Goal: Participate in discussion: Engage in conversation with other users on a specific topic

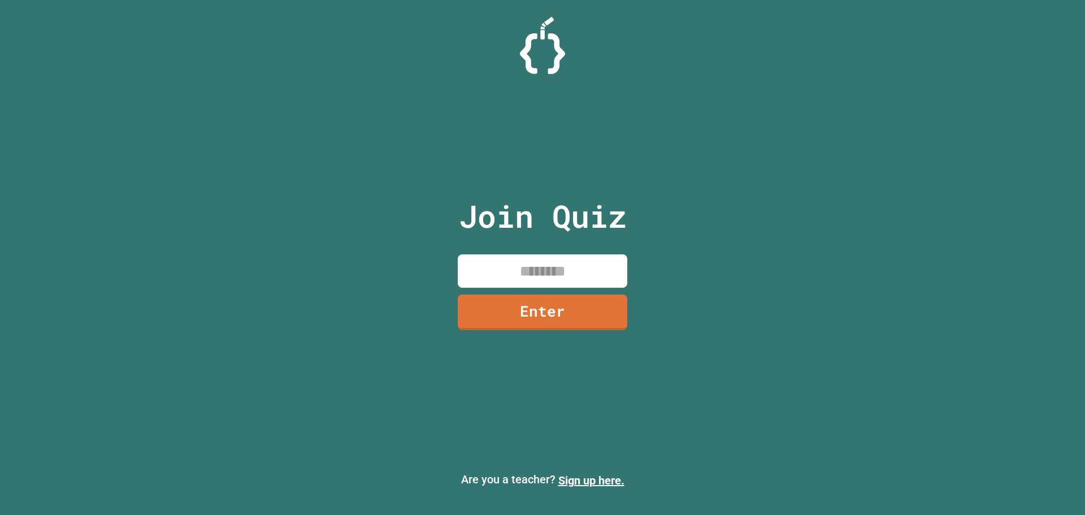
click at [561, 270] on input at bounding box center [542, 270] width 169 height 33
type input "********"
click at [484, 323] on link "Enter" at bounding box center [543, 309] width 152 height 37
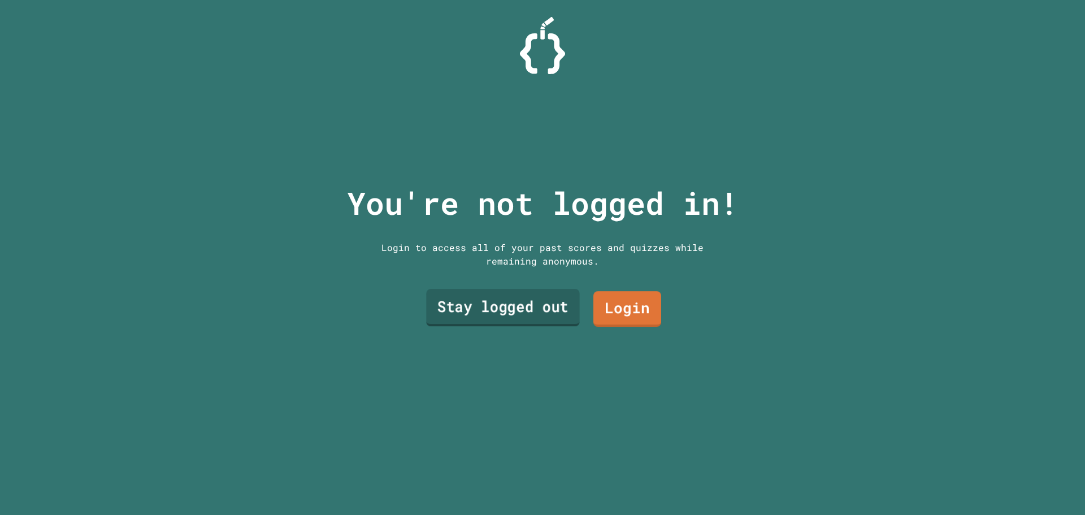
click at [523, 302] on link "Stay logged out" at bounding box center [502, 307] width 153 height 37
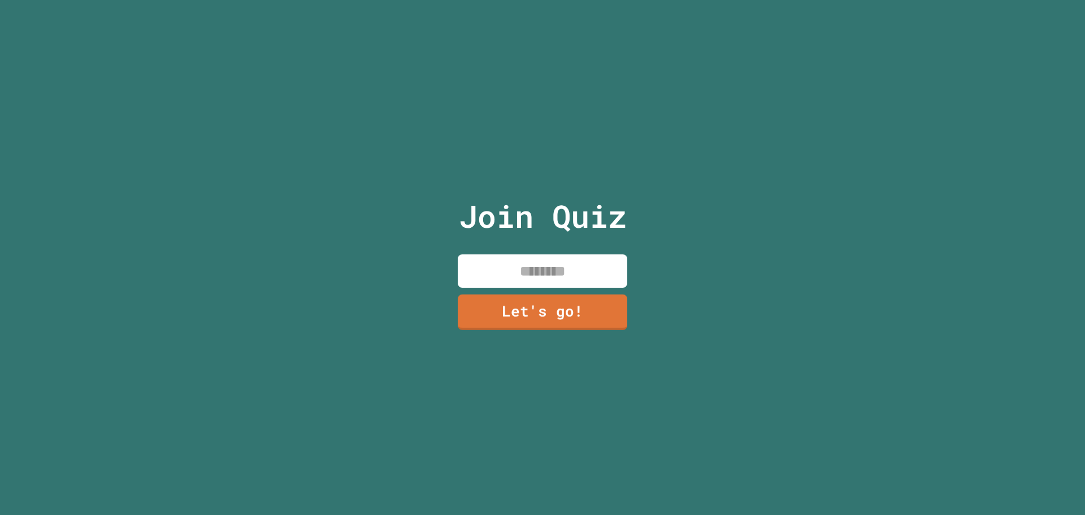
click at [530, 273] on input at bounding box center [542, 270] width 169 height 33
type input "*****"
click at [572, 294] on link "Let's go!" at bounding box center [542, 310] width 167 height 37
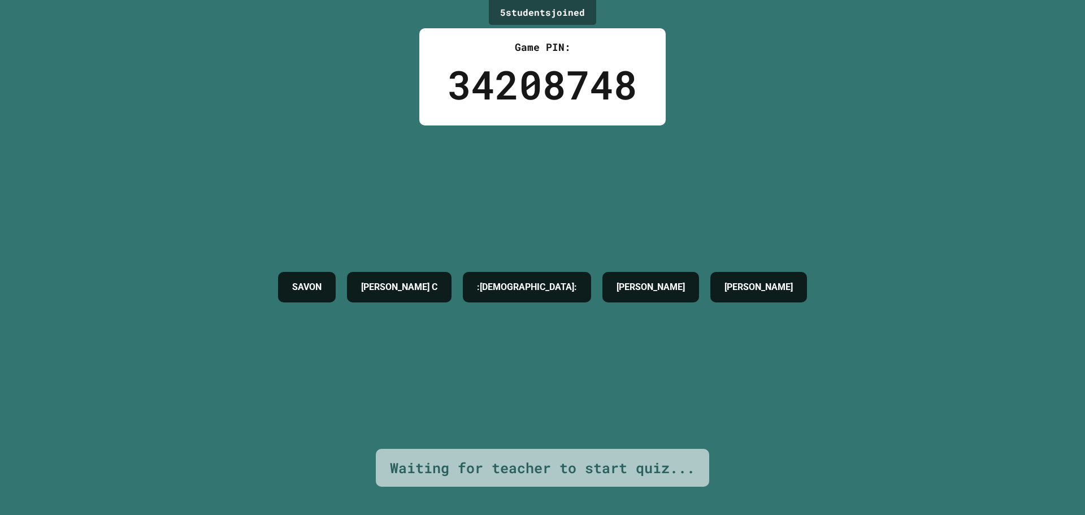
click at [321, 281] on h4 "SAVON" at bounding box center [306, 287] width 29 height 14
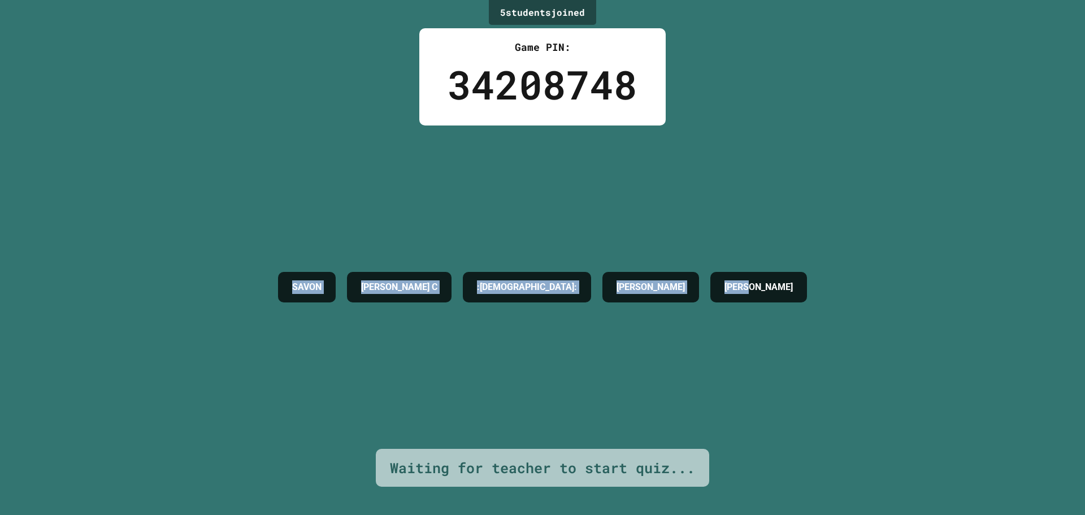
drag, startPoint x: 295, startPoint y: 282, endPoint x: 946, endPoint y: 253, distance: 650.9
click at [946, 253] on div "5 student s joined Game PIN: 34208748 [PERSON_NAME] C :[PERSON_NAME]: [PERSON_N…" at bounding box center [542, 257] width 1085 height 515
click at [893, 247] on div "5 student s joined Game PIN: 34208748 [PERSON_NAME] C :[PERSON_NAME]: [PERSON_N…" at bounding box center [542, 257] width 1085 height 515
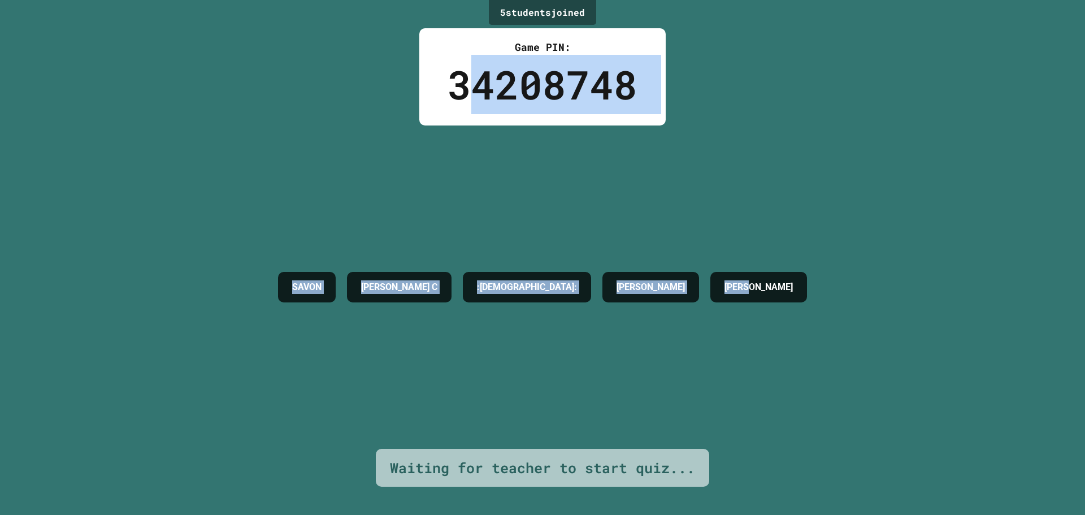
drag, startPoint x: 504, startPoint y: 96, endPoint x: 954, endPoint y: 105, distance: 450.3
click at [967, 105] on div "5 student s joined Game PIN: 34208748 [PERSON_NAME] C :[PERSON_NAME]: [PERSON_N…" at bounding box center [542, 257] width 1085 height 515
click at [761, 123] on div "5 student s joined Game PIN: 34208748 [PERSON_NAME] C :[PERSON_NAME]: [PERSON_N…" at bounding box center [542, 257] width 1085 height 515
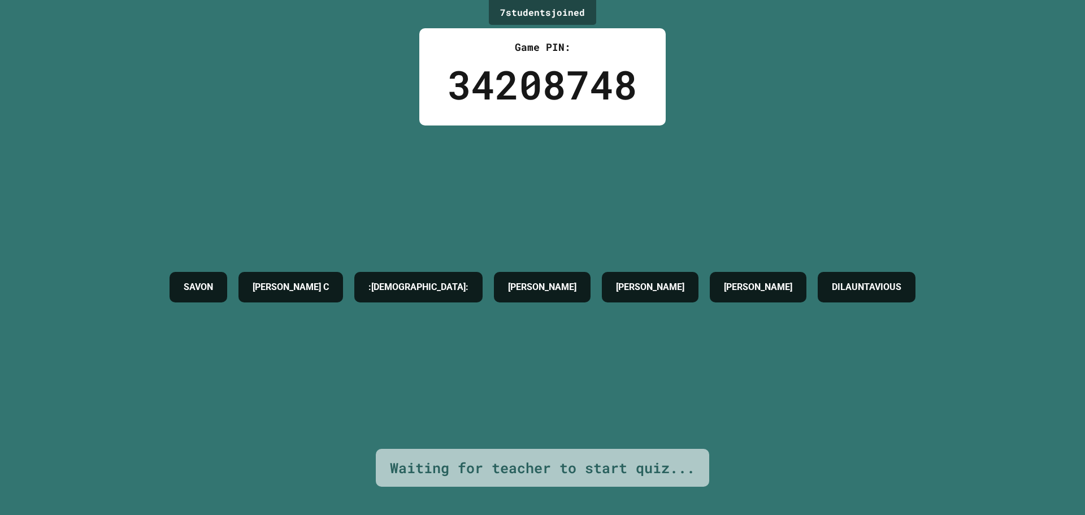
click at [124, 146] on div "7 student s joined Game PIN: 34208748 [PERSON_NAME] C :[PERSON_NAME]: [PERSON_N…" at bounding box center [542, 257] width 1085 height 515
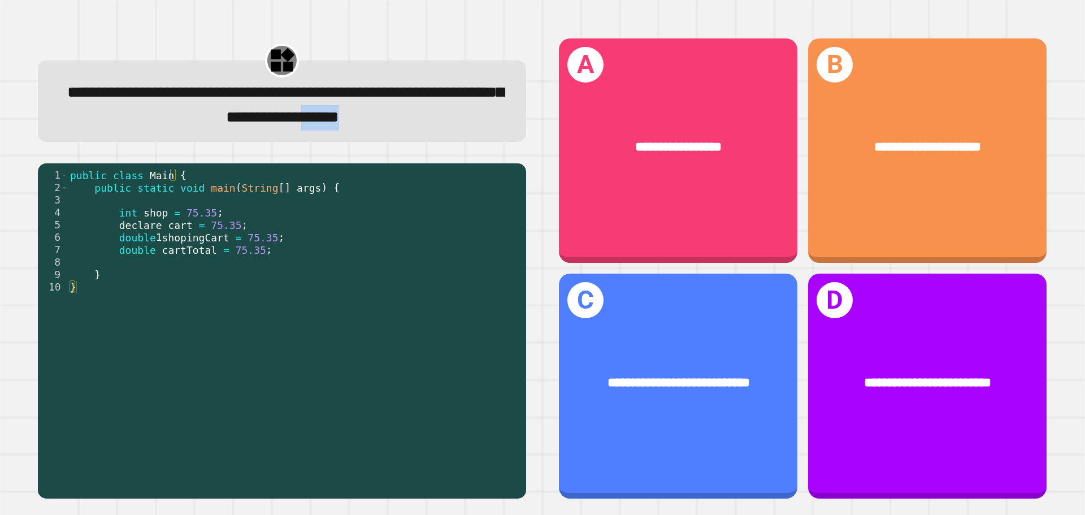
drag, startPoint x: 452, startPoint y: 123, endPoint x: 517, endPoint y: 136, distance: 66.3
click at [524, 135] on div "**********" at bounding box center [281, 267] width 521 height 493
drag, startPoint x: 108, startPoint y: 220, endPoint x: 130, endPoint y: 220, distance: 22.0
click at [130, 220] on div "public class Main { public static void main ( String [ ] args ) { int shop = 75…" at bounding box center [294, 324] width 453 height 311
click at [97, 235] on div "public class Main { public static void main ( String [ ] args ) { int shop = 75…" at bounding box center [294, 324] width 453 height 311
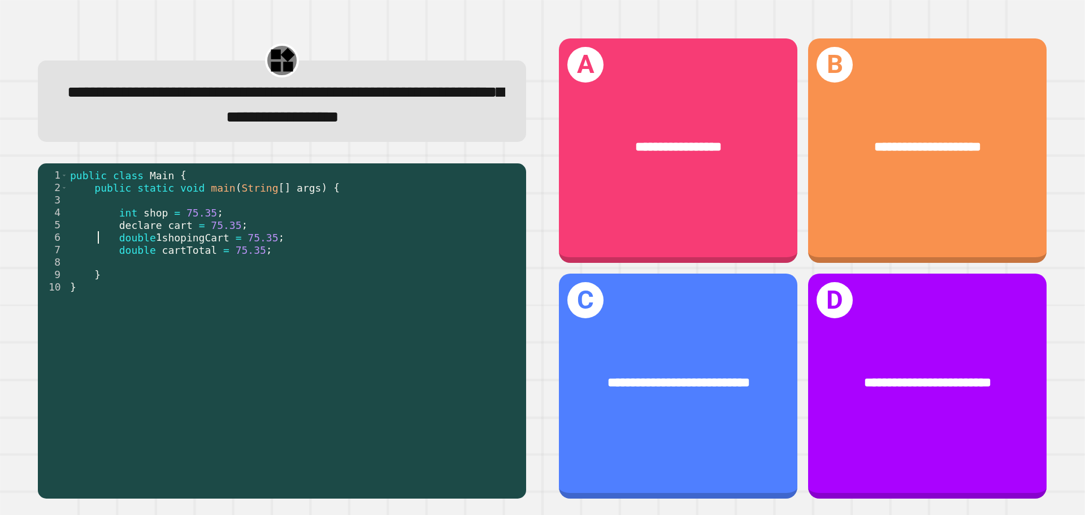
click at [110, 236] on div "public class Main { public static void main ( String [ ] args ) { int shop = 75…" at bounding box center [294, 324] width 453 height 311
click at [108, 240] on div "public class Main { public static void main ( String [ ] args ) { int shop = 75…" at bounding box center [294, 324] width 453 height 311
click at [118, 241] on div "public class Main { public static void main ( String [ ] args ) { int shop = 75…" at bounding box center [294, 324] width 453 height 311
click at [211, 244] on div "public class Main { public static void main ( String [ ] args ) { int shop = 75…" at bounding box center [294, 324] width 453 height 311
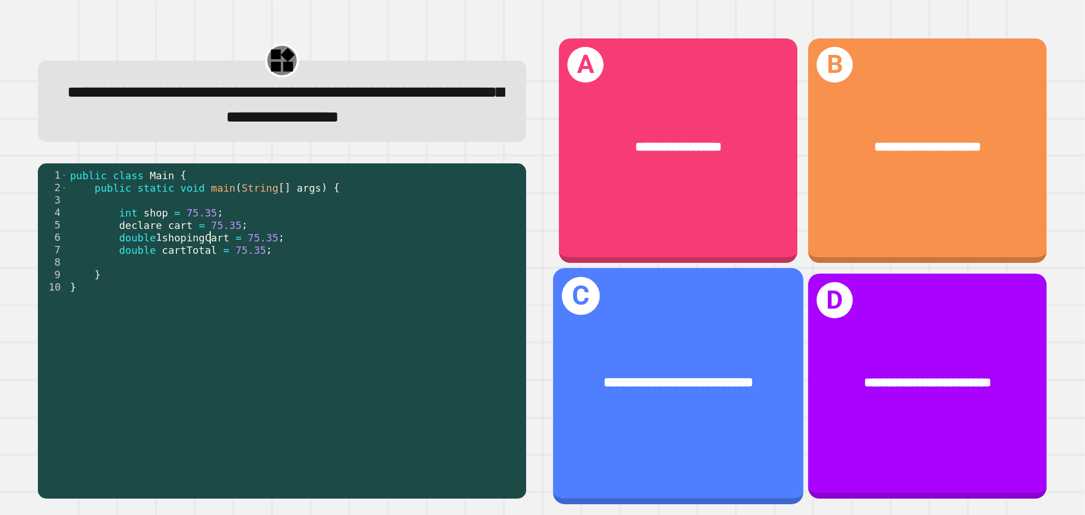
click at [732, 381] on div "**********" at bounding box center [678, 383] width 250 height 76
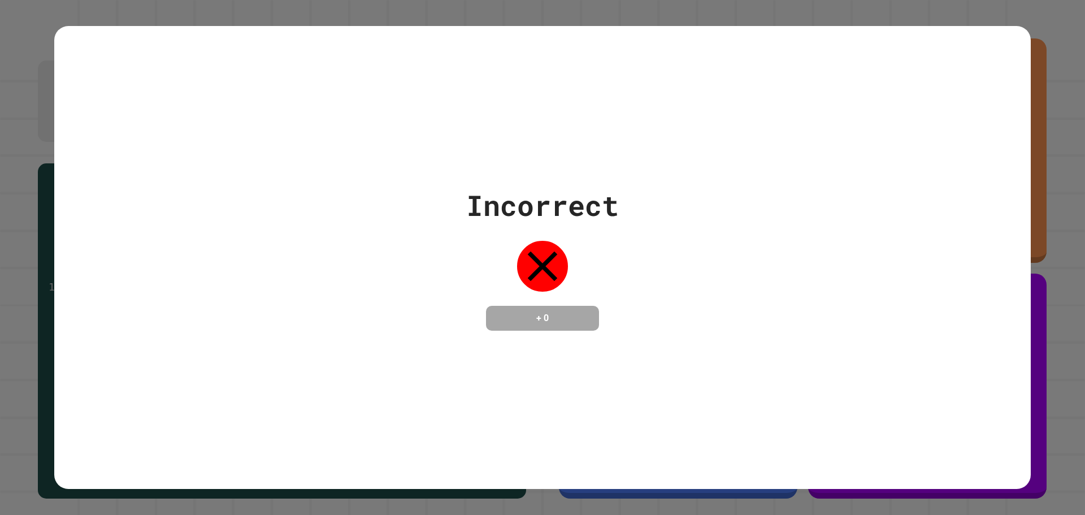
click at [732, 381] on div "Incorrect + 0" at bounding box center [542, 257] width 976 height 463
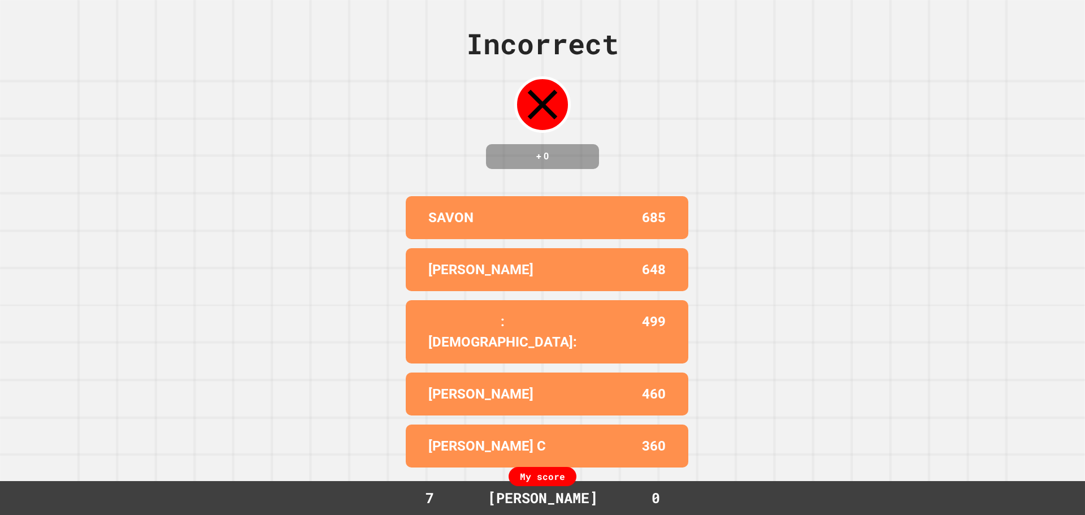
click at [224, 286] on div "Incorrect + 0 SAVON 685 [PERSON_NAME] 648 :[PERSON_NAME]: 499 [PERSON_NAME] 460…" at bounding box center [542, 257] width 1085 height 515
click at [468, 228] on div "SAVON" at bounding box center [487, 217] width 119 height 20
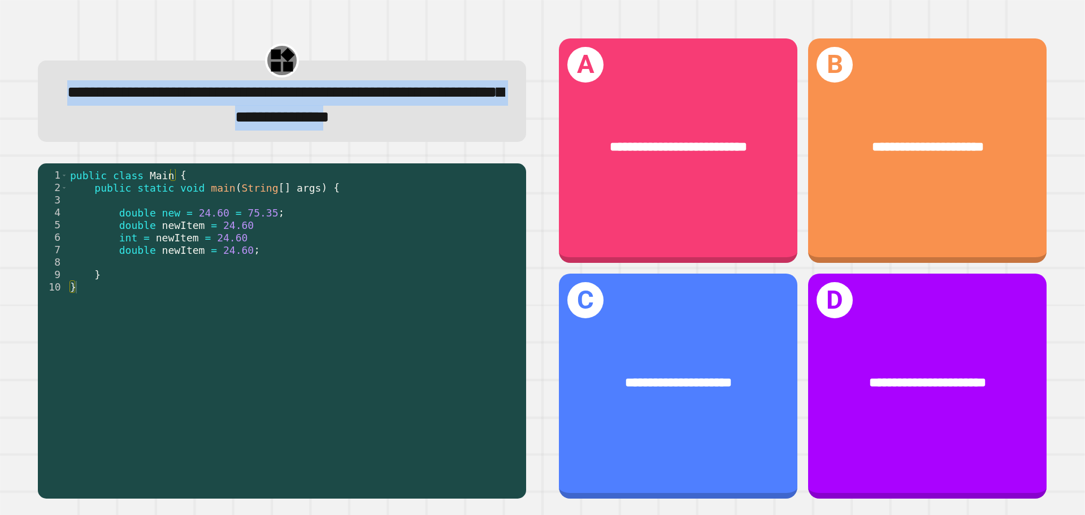
drag, startPoint x: 76, startPoint y: 103, endPoint x: 472, endPoint y: 125, distance: 396.7
click at [472, 125] on span "**********" at bounding box center [285, 104] width 436 height 41
click at [471, 125] on span "**********" at bounding box center [285, 104] width 436 height 41
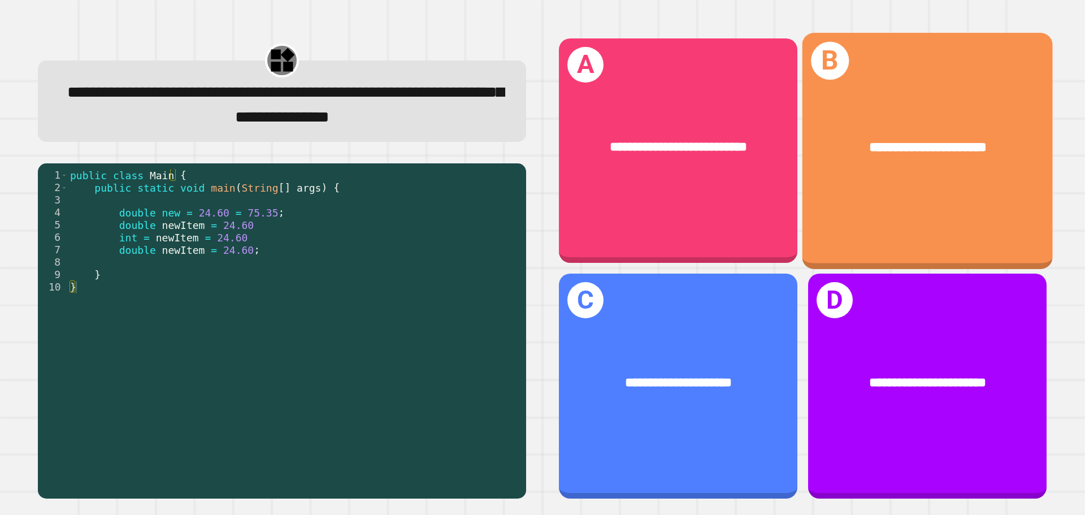
click at [916, 155] on div "**********" at bounding box center [927, 148] width 250 height 76
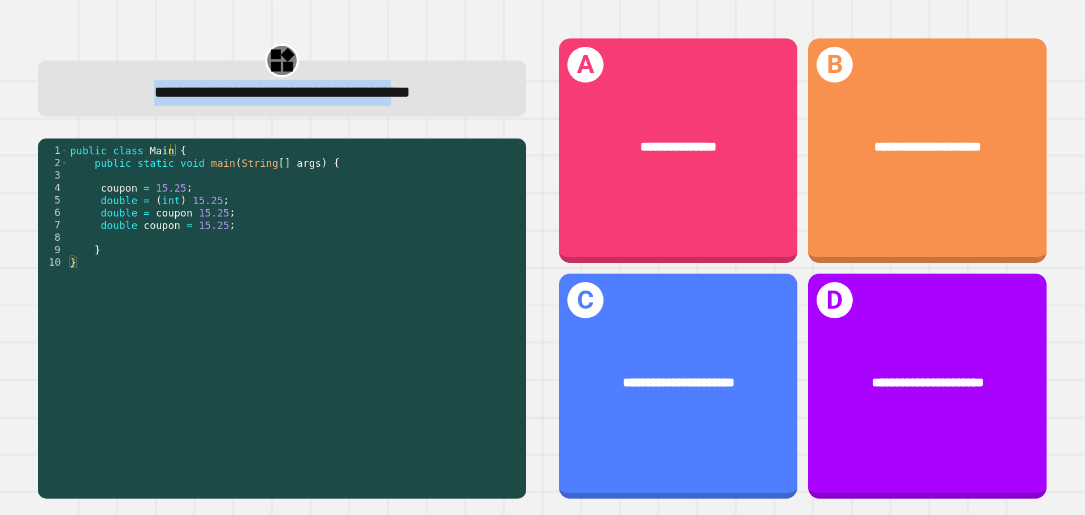
drag, startPoint x: 81, startPoint y: 101, endPoint x: 403, endPoint y: 104, distance: 322.0
click at [410, 93] on span "**********" at bounding box center [282, 92] width 256 height 16
click at [323, 170] on div "public class Main { public static void main ( String [ ] args ) { coupon = 15.2…" at bounding box center [294, 318] width 453 height 348
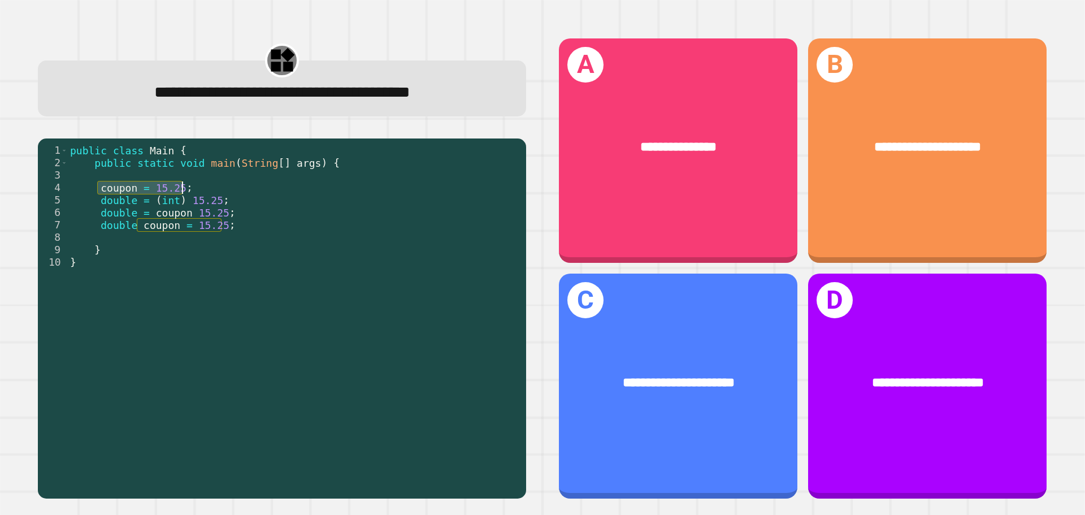
drag, startPoint x: 98, startPoint y: 193, endPoint x: 183, endPoint y: 189, distance: 84.8
click at [183, 189] on div "public class Main { public static void main ( String [ ] args ) { coupon = 15.2…" at bounding box center [294, 318] width 453 height 348
drag, startPoint x: 108, startPoint y: 207, endPoint x: 101, endPoint y: 208, distance: 7.4
click at [108, 207] on div "public class Main { public static void main ( String [ ] args ) { coupon = 15.2…" at bounding box center [294, 318] width 453 height 348
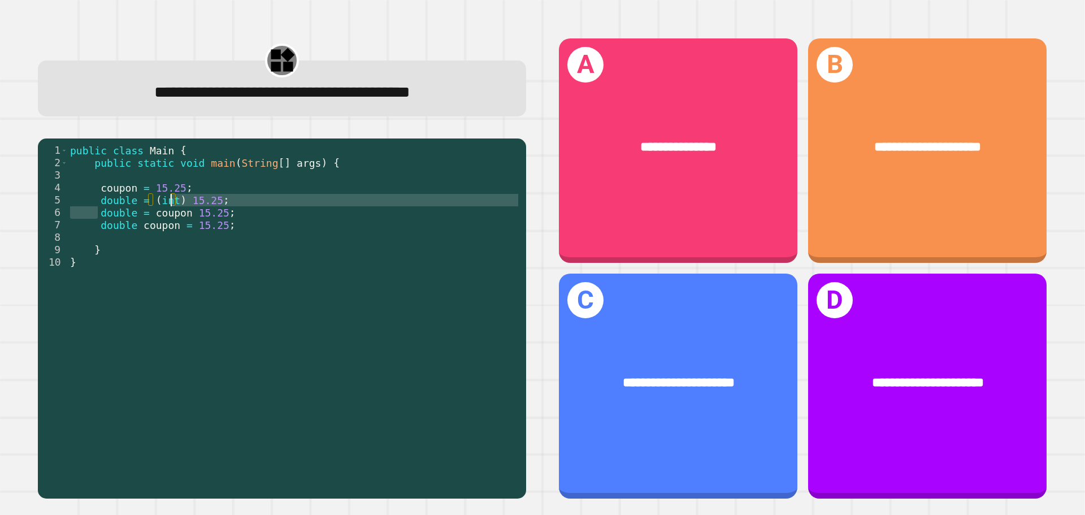
drag, startPoint x: 98, startPoint y: 208, endPoint x: 175, endPoint y: 203, distance: 76.5
click at [172, 203] on div "public class Main { public static void main ( String [ ] args ) { coupon = 15.2…" at bounding box center [294, 318] width 453 height 348
click at [175, 203] on div "public class Main { public static void main ( String [ ] args ) { coupon = 15.2…" at bounding box center [294, 305] width 453 height 323
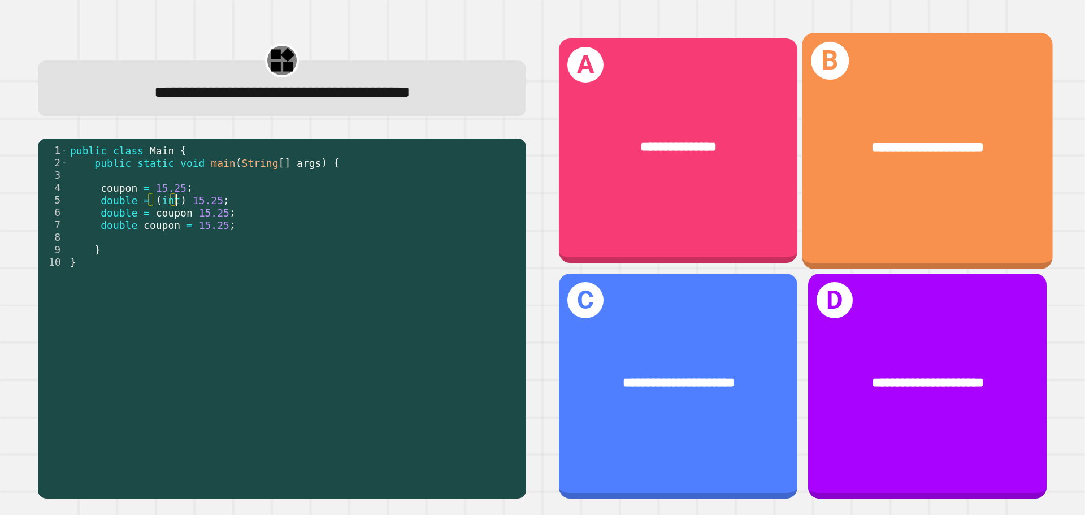
click at [882, 183] on div "**********" at bounding box center [927, 151] width 250 height 236
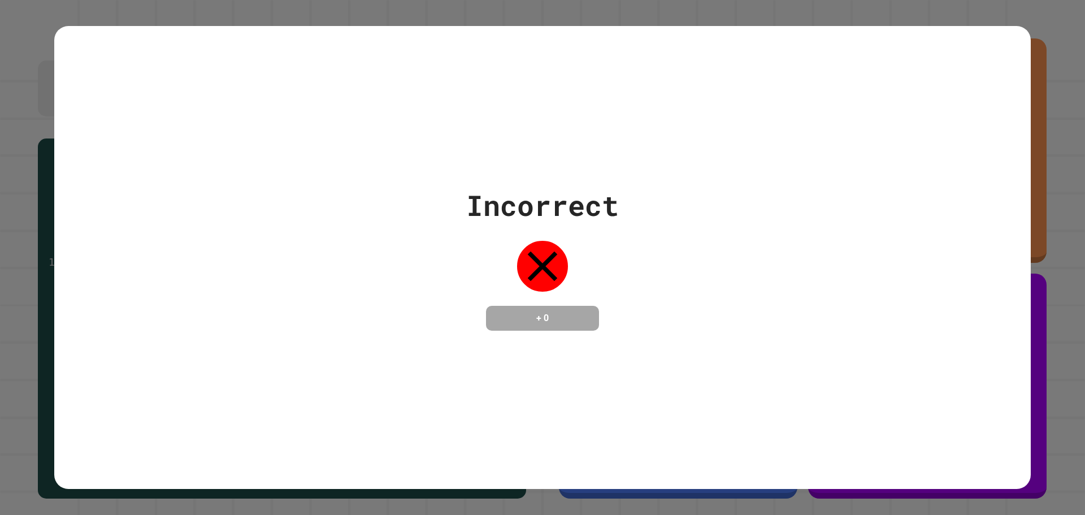
drag, startPoint x: 217, startPoint y: 228, endPoint x: 129, endPoint y: 182, distance: 99.3
click at [129, 184] on div "Incorrect + 0" at bounding box center [542, 257] width 976 height 146
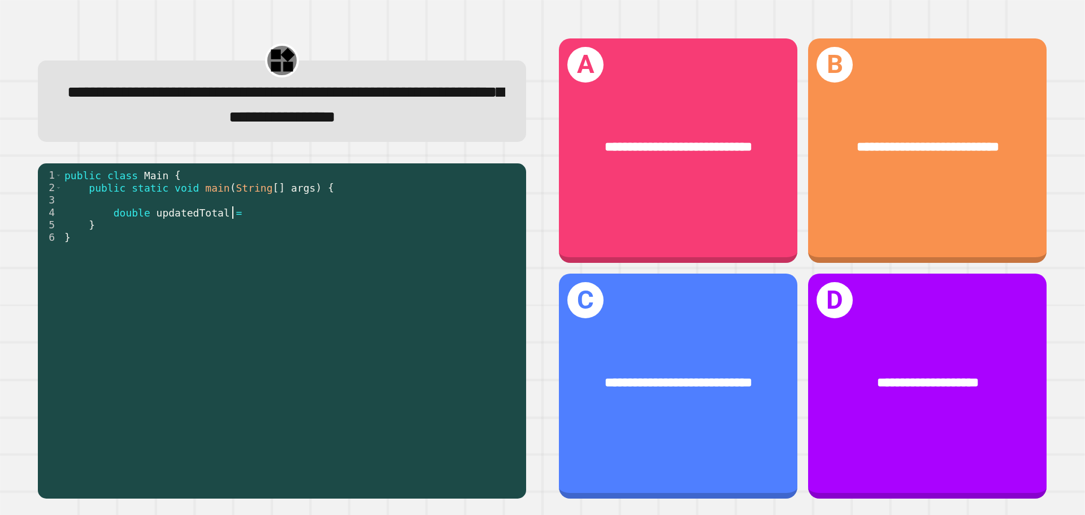
drag, startPoint x: 249, startPoint y: 213, endPoint x: 393, endPoint y: 215, distance: 144.6
click at [393, 215] on div "public class Main { public static void main ( String [ ] args ) { double update…" at bounding box center [291, 324] width 458 height 311
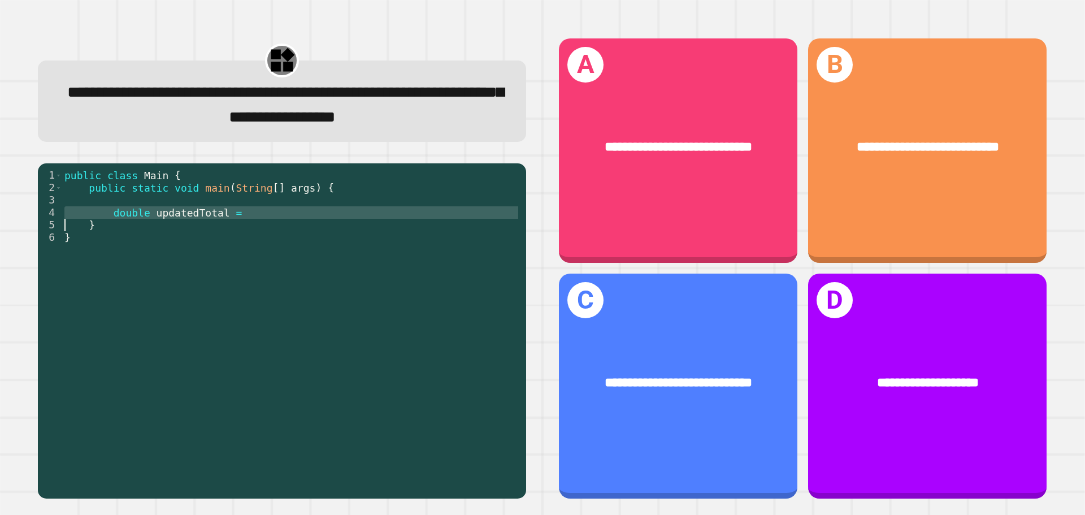
click at [393, 215] on div "public class Main { public static void main ( String [ ] args ) { double update…" at bounding box center [291, 324] width 458 height 311
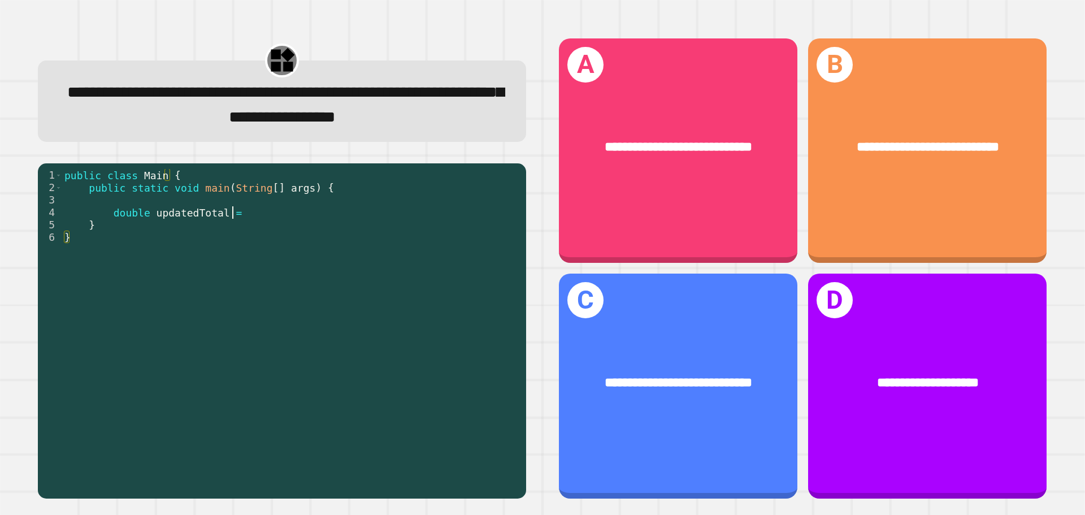
click at [393, 215] on div "public class Main { public static void main ( String [ ] args ) { double update…" at bounding box center [291, 324] width 458 height 311
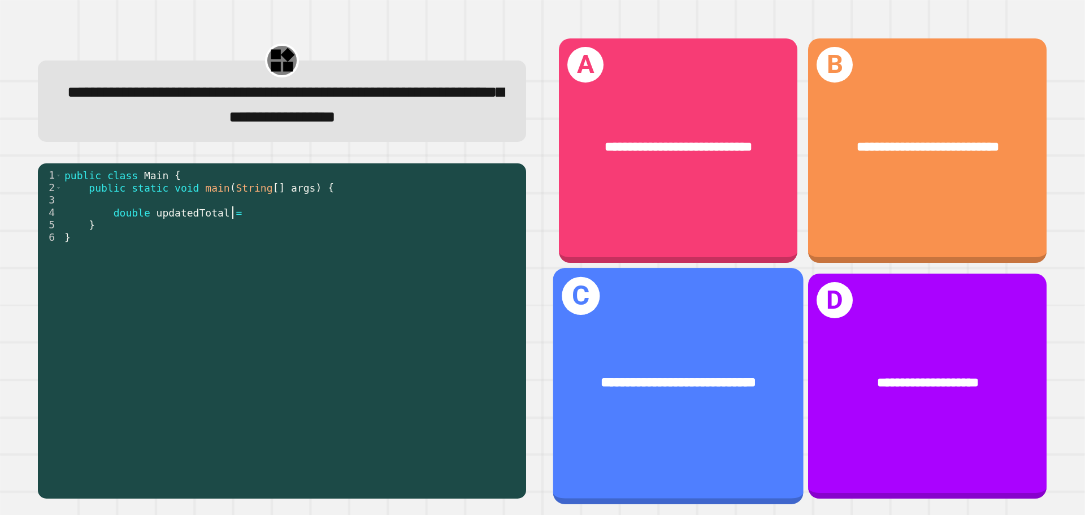
click at [708, 406] on div "**********" at bounding box center [678, 383] width 250 height 76
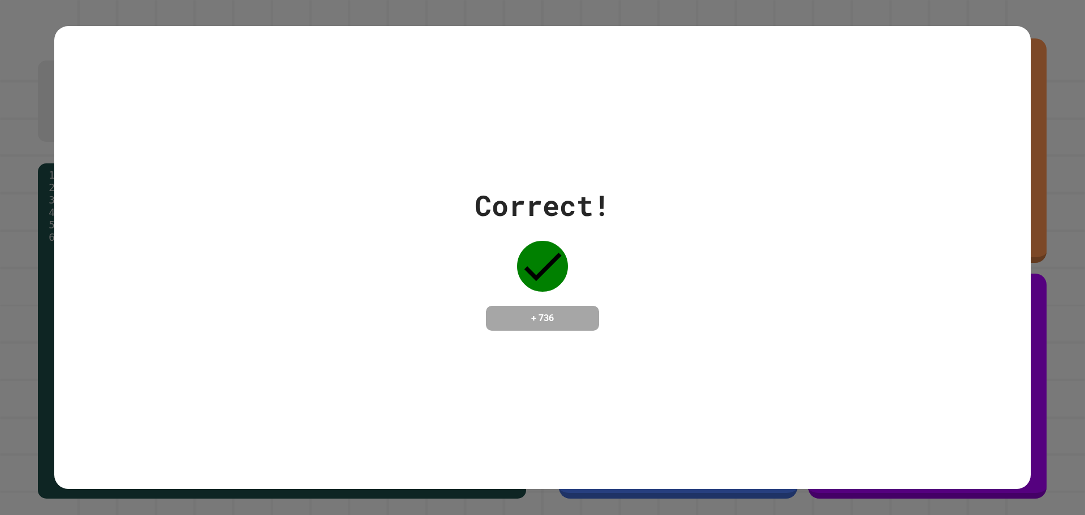
click at [6, 47] on div "Correct! + 736" at bounding box center [542, 257] width 1085 height 515
click at [11, 47] on div "Correct! + 736" at bounding box center [542, 257] width 1085 height 515
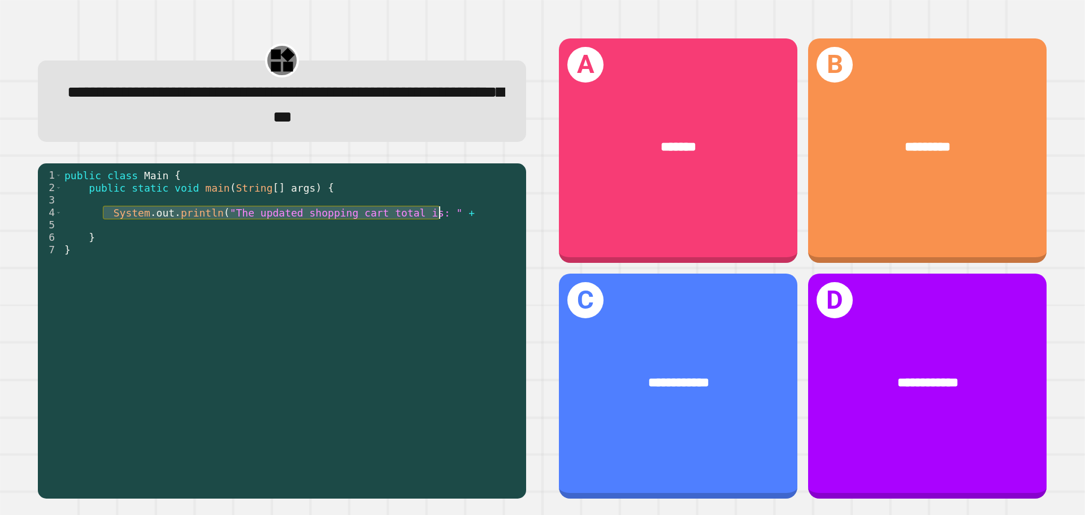
drag, startPoint x: 102, startPoint y: 217, endPoint x: 441, endPoint y: 217, distance: 338.4
click at [441, 217] on div "public class Main { public static void main ( String [ ] args ) { System . out …" at bounding box center [291, 324] width 458 height 311
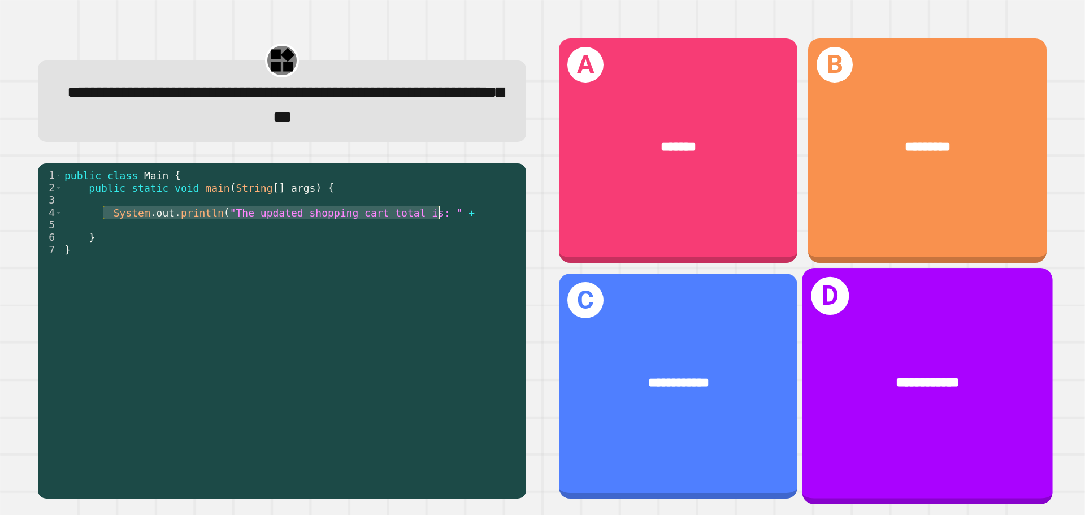
click at [930, 402] on div "**********" at bounding box center [927, 383] width 250 height 76
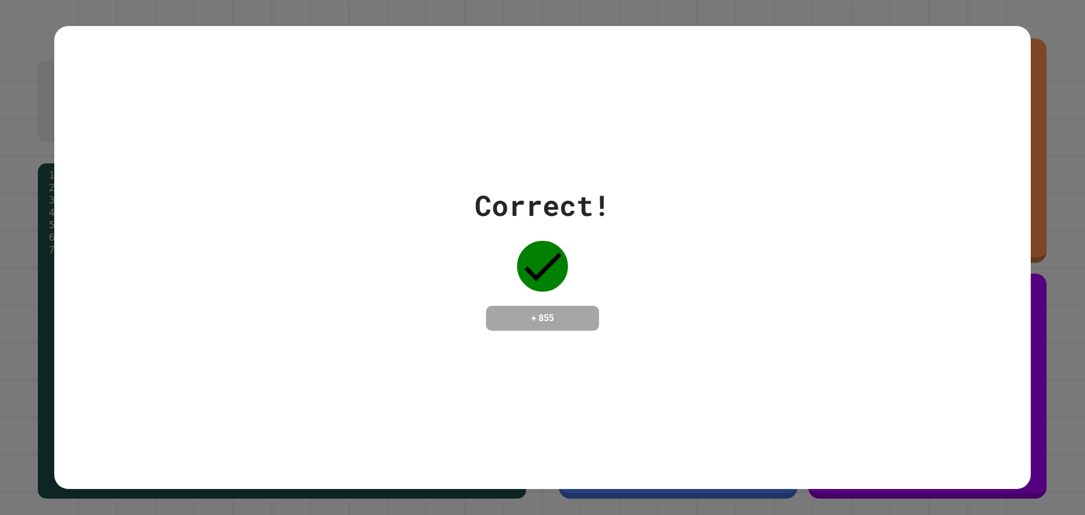
click at [481, 168] on div "Correct! + 855" at bounding box center [542, 257] width 976 height 463
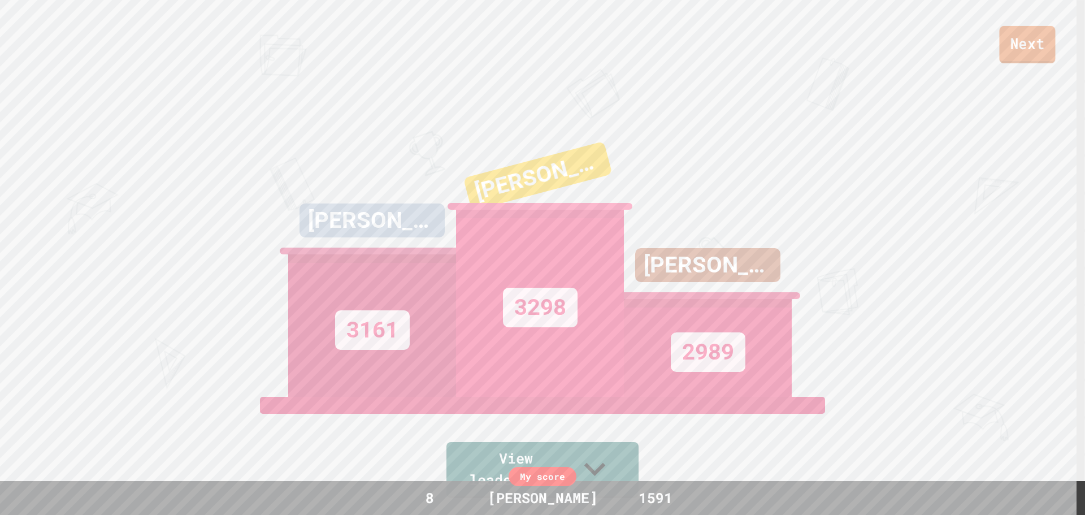
click at [1019, 55] on link "Next" at bounding box center [1027, 44] width 56 height 37
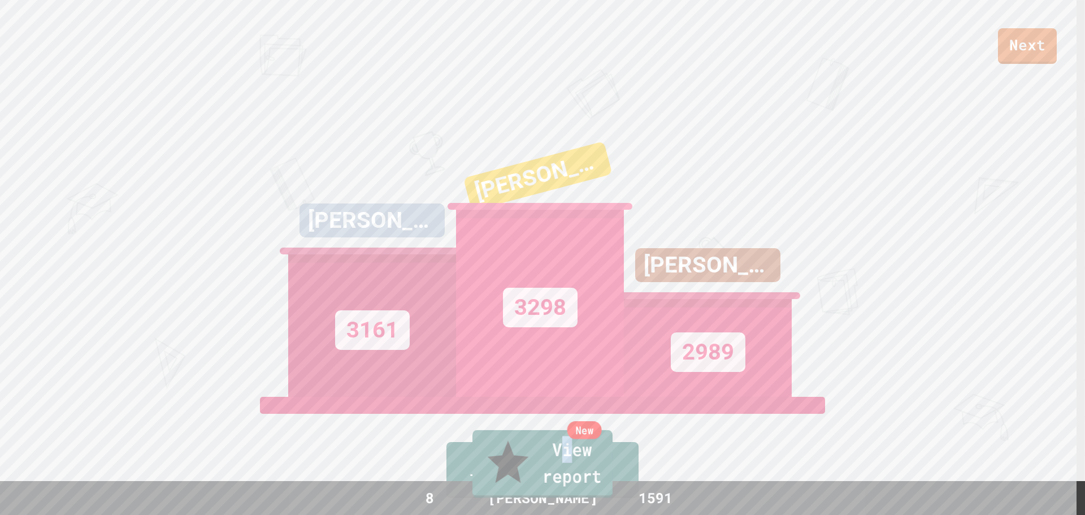
click at [516, 480] on link "New View report" at bounding box center [542, 464] width 140 height 68
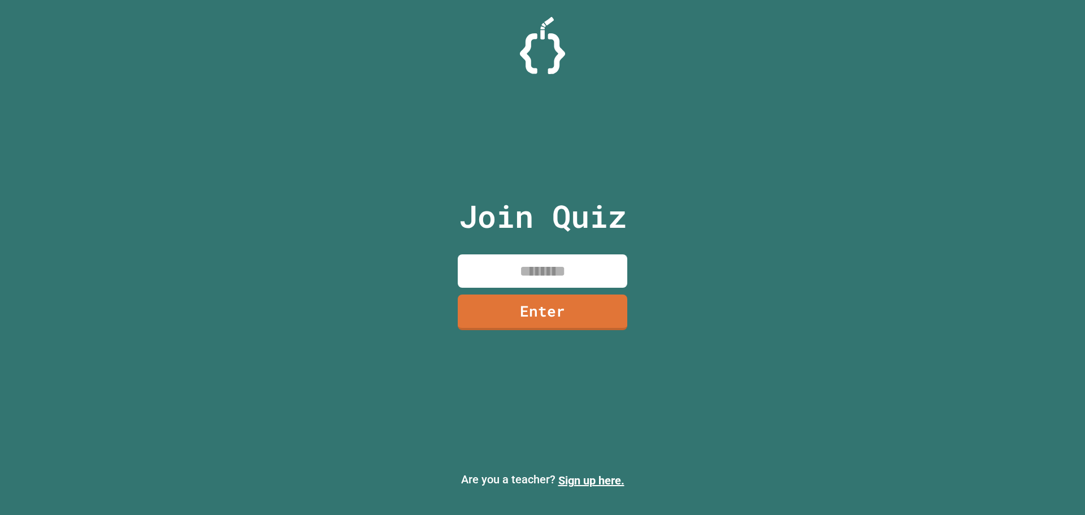
click at [571, 275] on input at bounding box center [542, 270] width 169 height 33
drag, startPoint x: 530, startPoint y: 260, endPoint x: 538, endPoint y: 266, distance: 8.9
click at [532, 262] on input "********" at bounding box center [542, 270] width 169 height 33
type input "********"
click at [556, 308] on link "Enter" at bounding box center [543, 310] width 162 height 37
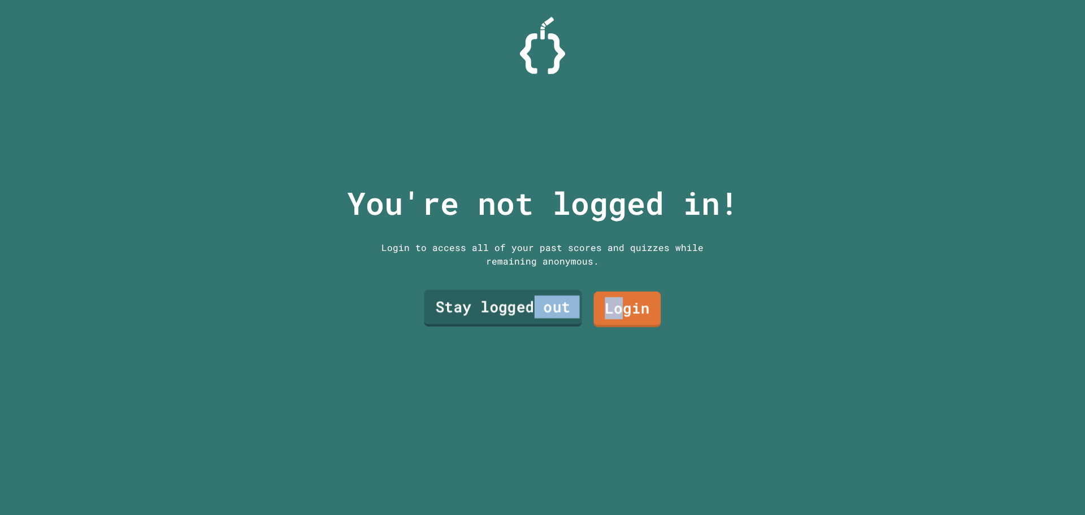
drag, startPoint x: 617, startPoint y: 302, endPoint x: 529, endPoint y: 295, distance: 88.4
click at [530, 297] on div "Stay logged out Login" at bounding box center [542, 308] width 249 height 47
click at [526, 294] on link "Stay logged out" at bounding box center [503, 307] width 156 height 37
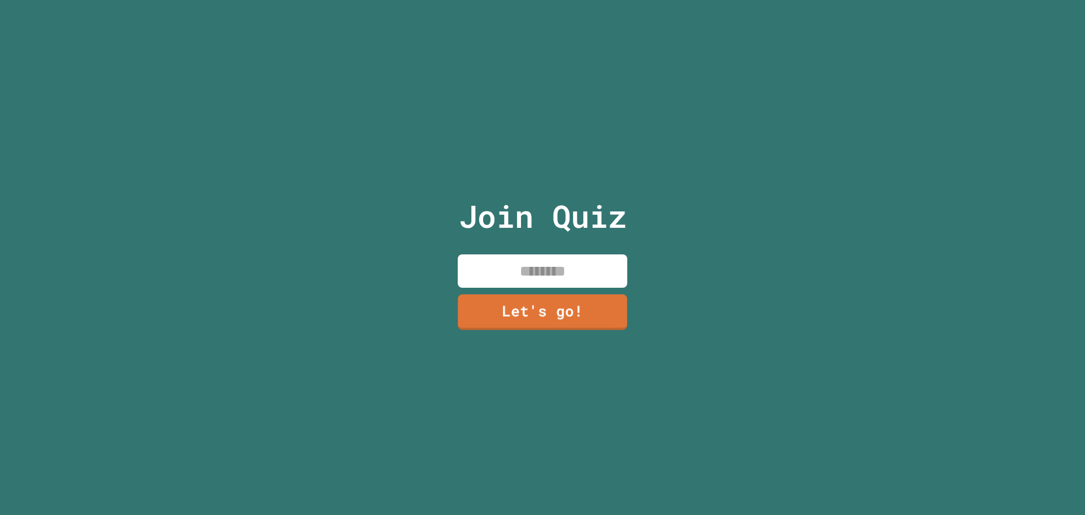
click at [574, 246] on div "Join Quiz Let's go!" at bounding box center [542, 257] width 190 height 515
click at [582, 262] on input at bounding box center [542, 270] width 169 height 33
type input "*"
click at [585, 256] on input "*****" at bounding box center [542, 270] width 169 height 33
type input "********"
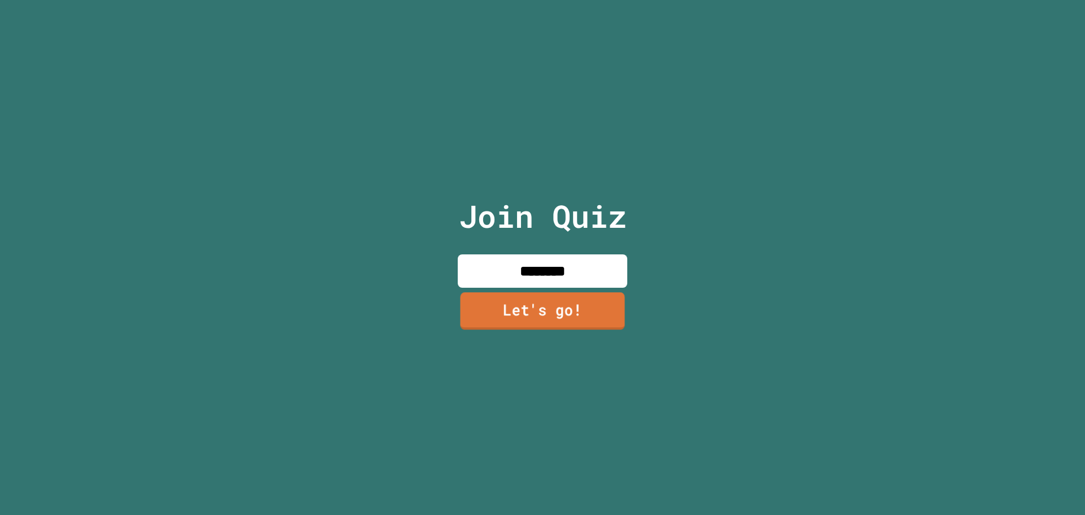
click at [516, 306] on link "Let's go!" at bounding box center [542, 310] width 164 height 37
click at [542, 0] on div at bounding box center [542, 0] width 0 height 0
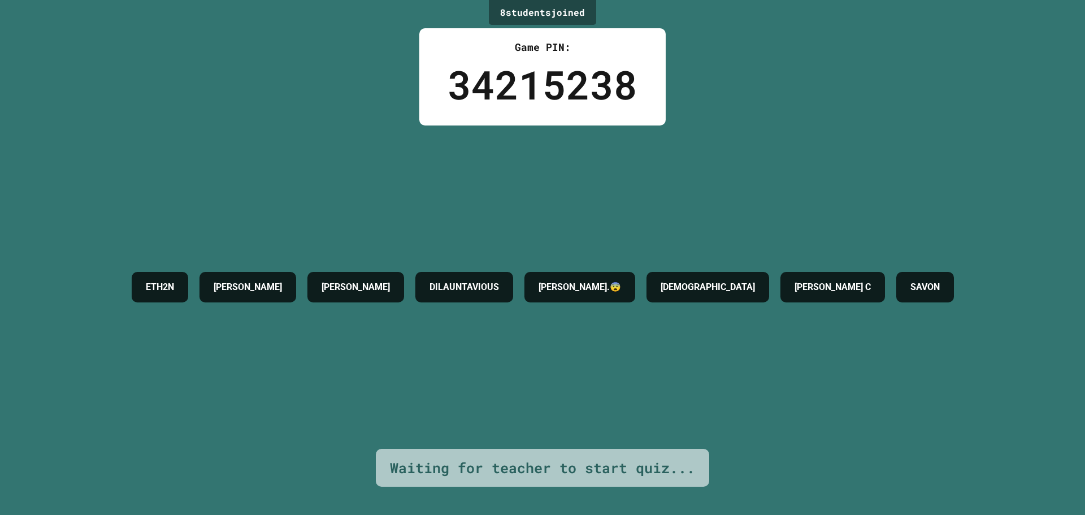
click at [349, 204] on div "ETH2N [PERSON_NAME].😨 [PERSON_NAME]" at bounding box center [542, 286] width 833 height 323
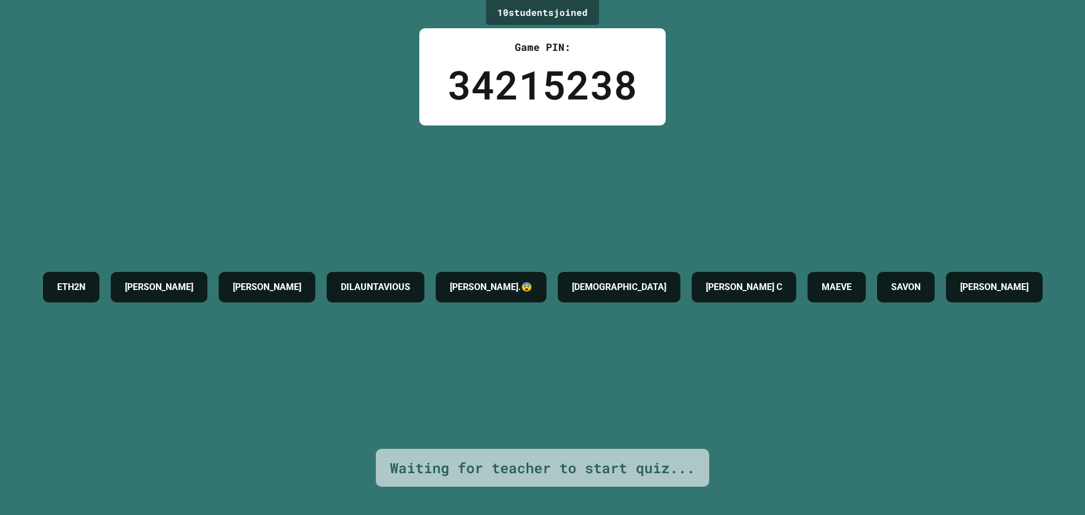
click at [826, 411] on div "ETH2N [PERSON_NAME].😨 [PERSON_NAME] C MAEVE [PERSON_NAME]" at bounding box center [542, 286] width 1011 height 323
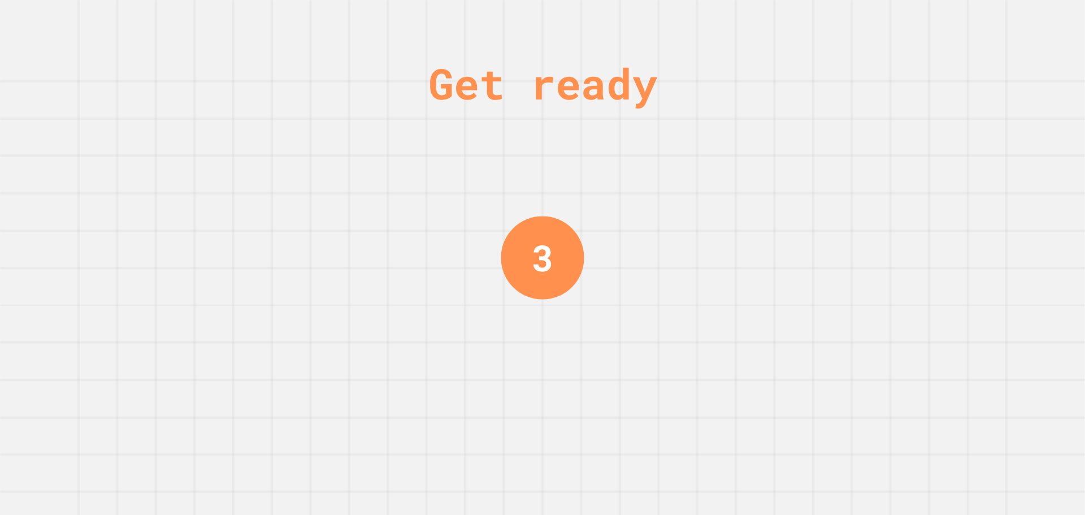
click at [615, 276] on div "Get ready 3" at bounding box center [542, 257] width 1085 height 515
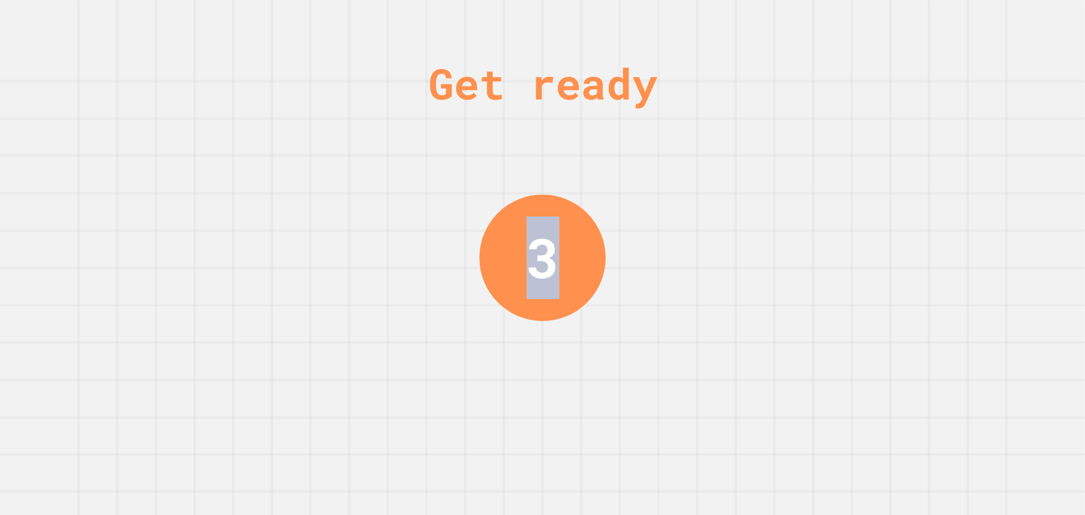
click at [615, 276] on div "Get ready 3" at bounding box center [542, 257] width 1085 height 515
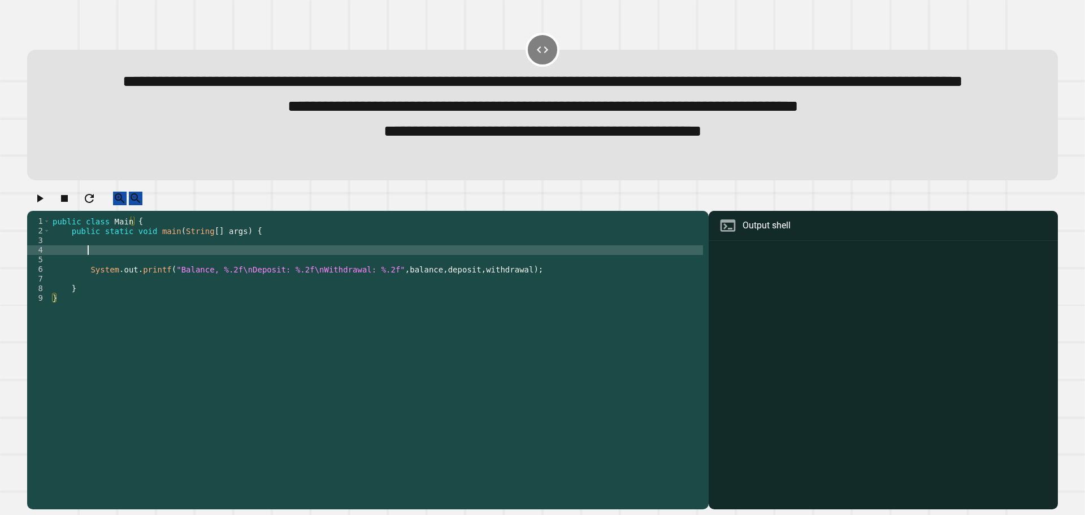
click at [320, 290] on div "public class Main { public static void main ( String [ ] args ) { System . out …" at bounding box center [376, 336] width 652 height 240
click at [322, 291] on div "public class Main { public static void main ( String [ ] args ) { System . out …" at bounding box center [376, 336] width 652 height 240
type textarea "*"
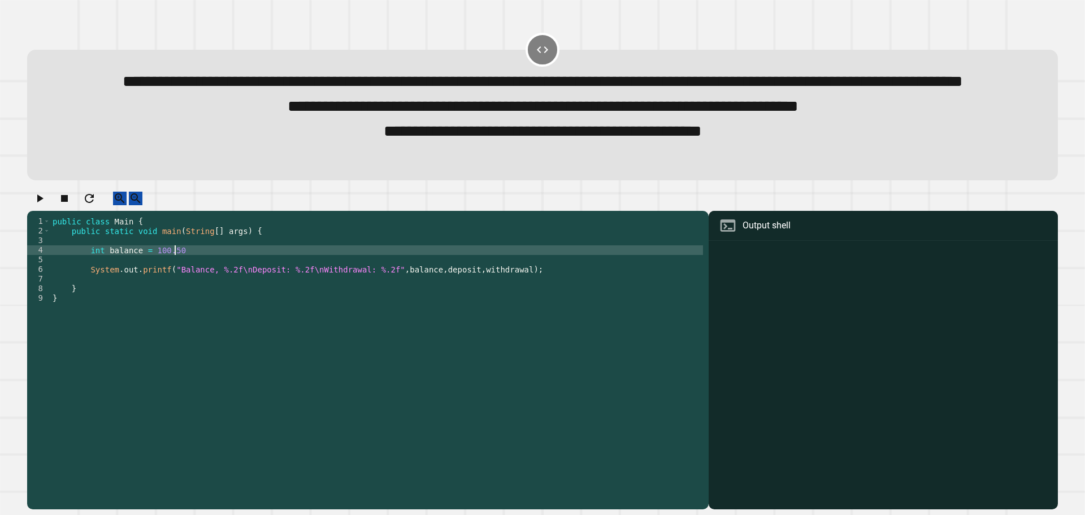
click at [99, 294] on div "public class Main { public static void main ( String [ ] args ) { int balance =…" at bounding box center [376, 336] width 652 height 240
type textarea "**********"
click at [203, 293] on div "public class Main { public static void main ( String [ ] args ) { double balanc…" at bounding box center [376, 336] width 652 height 240
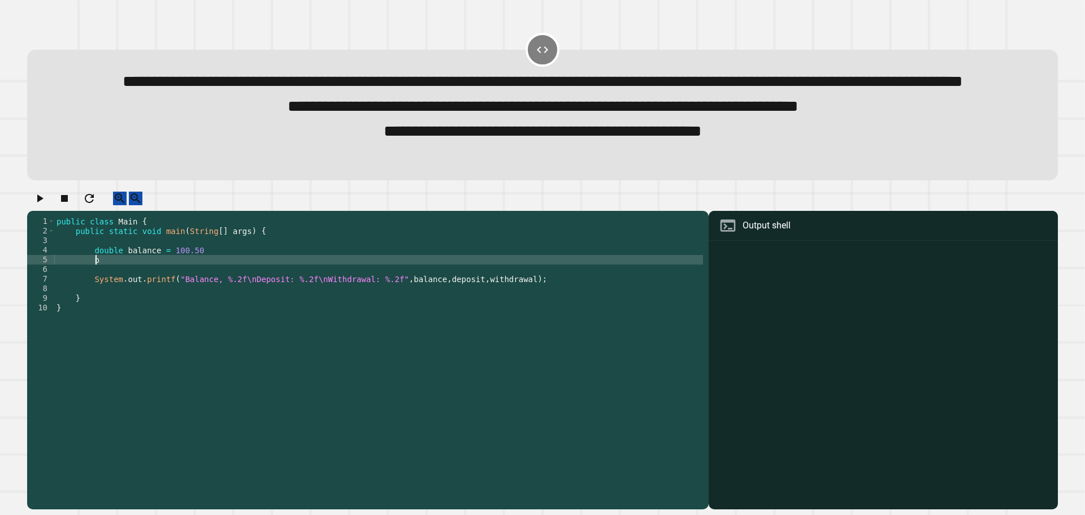
scroll to position [0, 2]
type textarea "*"
type textarea "**********"
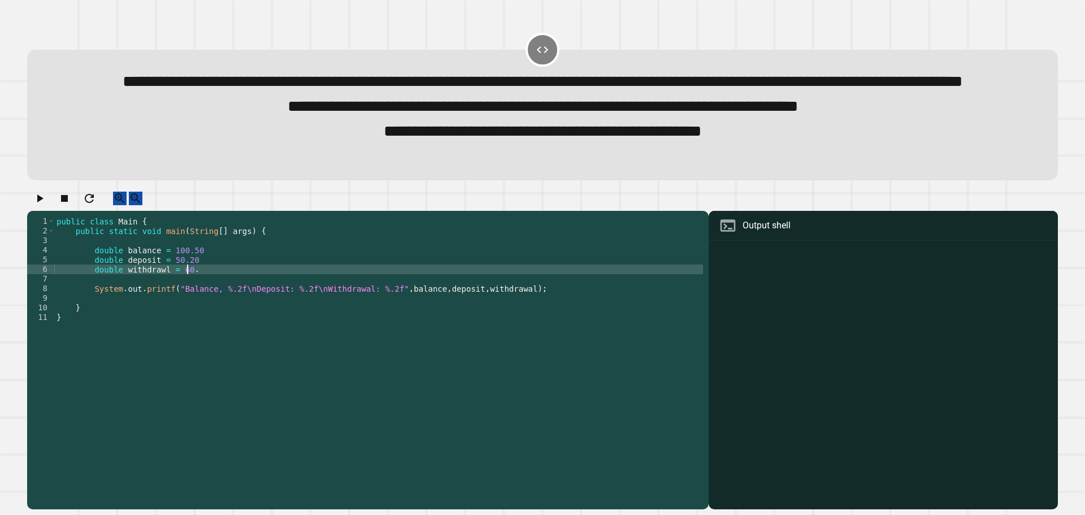
scroll to position [0, 9]
type textarea "**********"
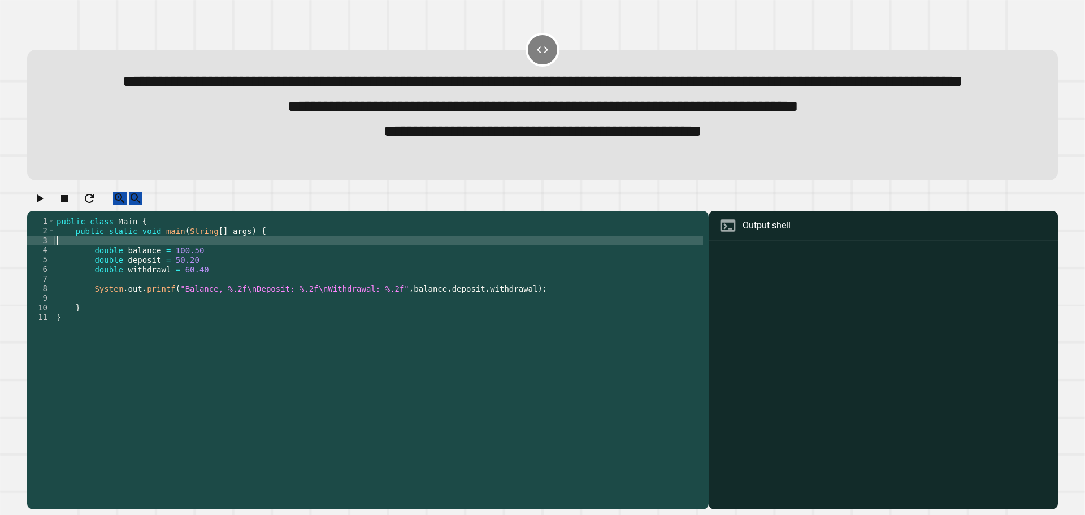
click at [127, 281] on div "public class Main { public static void main ( String [ ] args ) { double balanc…" at bounding box center [378, 336] width 649 height 240
click at [43, 202] on icon "button" at bounding box center [40, 198] width 6 height 8
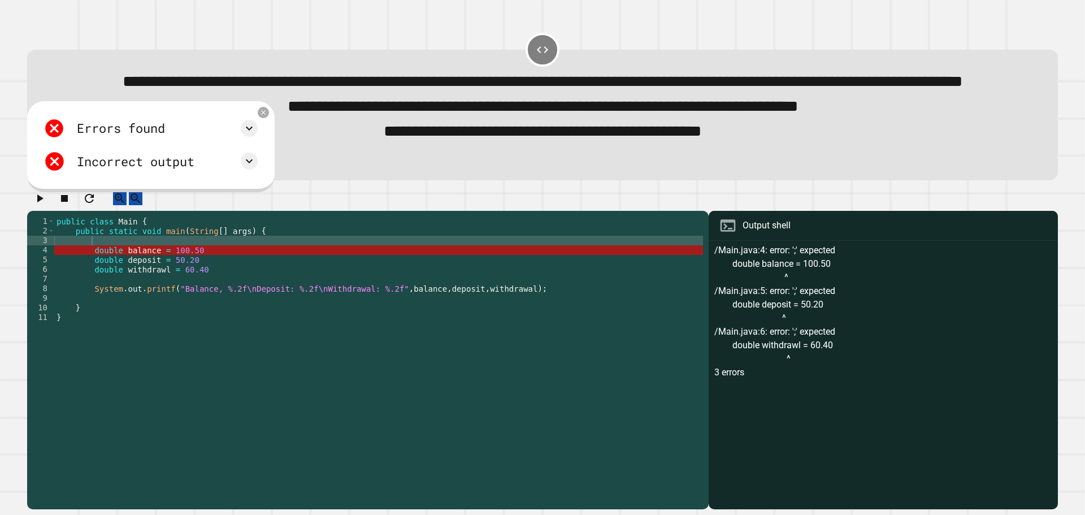
click at [213, 290] on div "public class Main { public static void main ( String [ ] args ) { double balanc…" at bounding box center [378, 336] width 649 height 240
click at [208, 284] on div "public class Main { public static void main ( String [ ] args ) { double balanc…" at bounding box center [378, 336] width 649 height 240
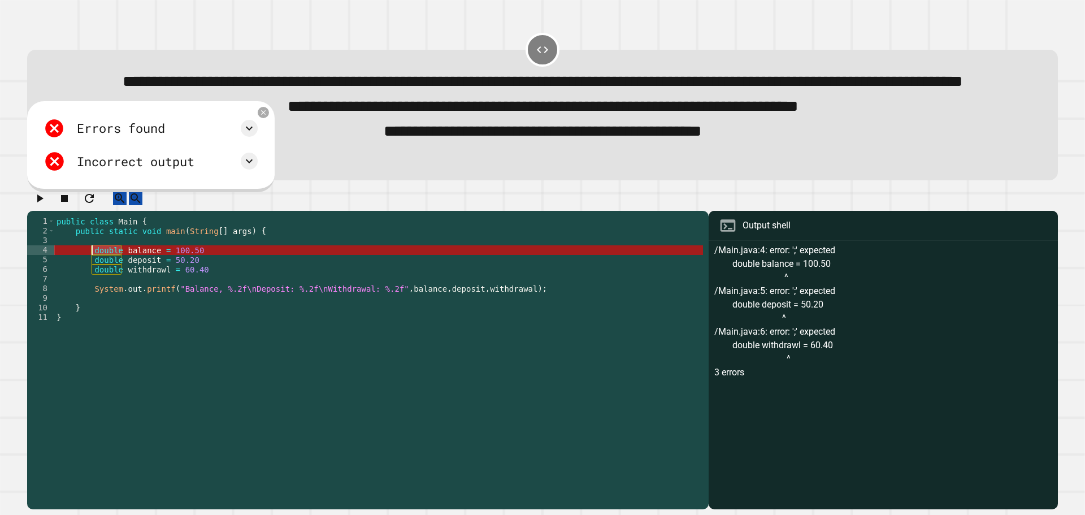
drag, startPoint x: 122, startPoint y: 291, endPoint x: 90, endPoint y: 293, distance: 31.7
click at [90, 293] on div "public class Main { public static void main ( String [ ] args ) { double balanc…" at bounding box center [378, 336] width 649 height 240
type textarea "**********"
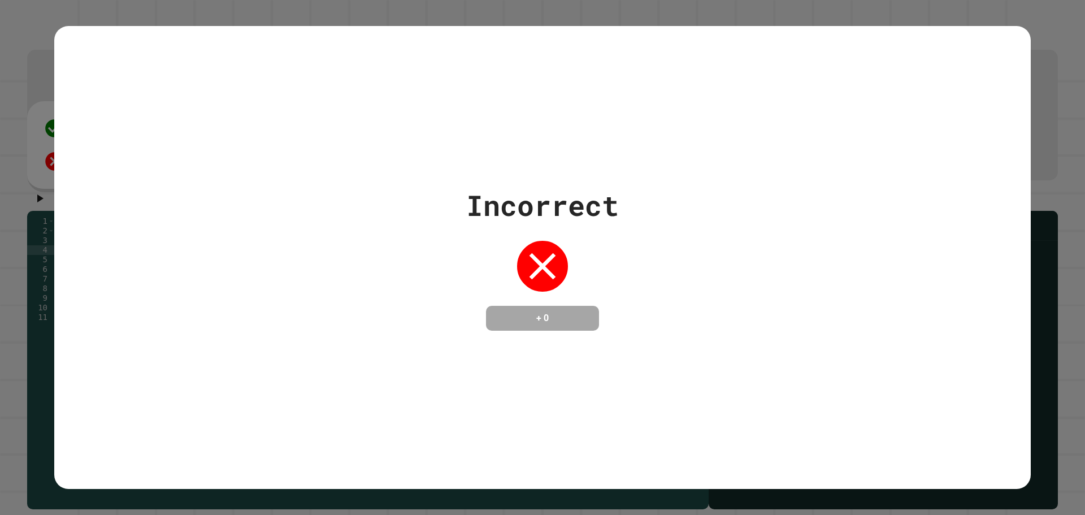
click at [116, 303] on div "Incorrect + 0" at bounding box center [542, 257] width 976 height 146
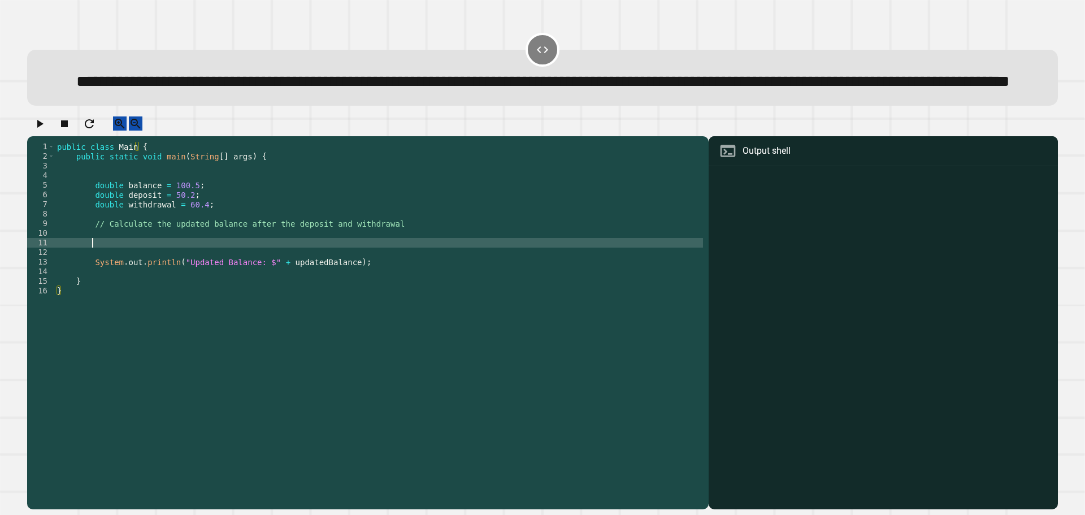
click at [169, 279] on div "public class Main { public static void main ( String [ ] args ) { double balanc…" at bounding box center [379, 300] width 648 height 317
click at [169, 270] on div "public class Main { public static void main ( String [ ] args ) { double balanc…" at bounding box center [379, 300] width 648 height 317
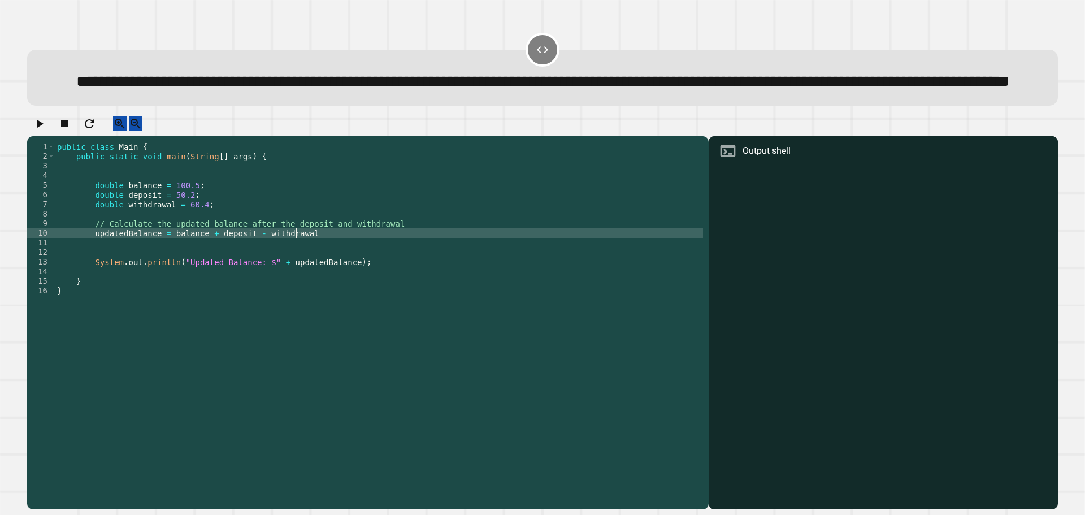
scroll to position [0, 16]
click at [43, 128] on icon "button" at bounding box center [40, 124] width 6 height 8
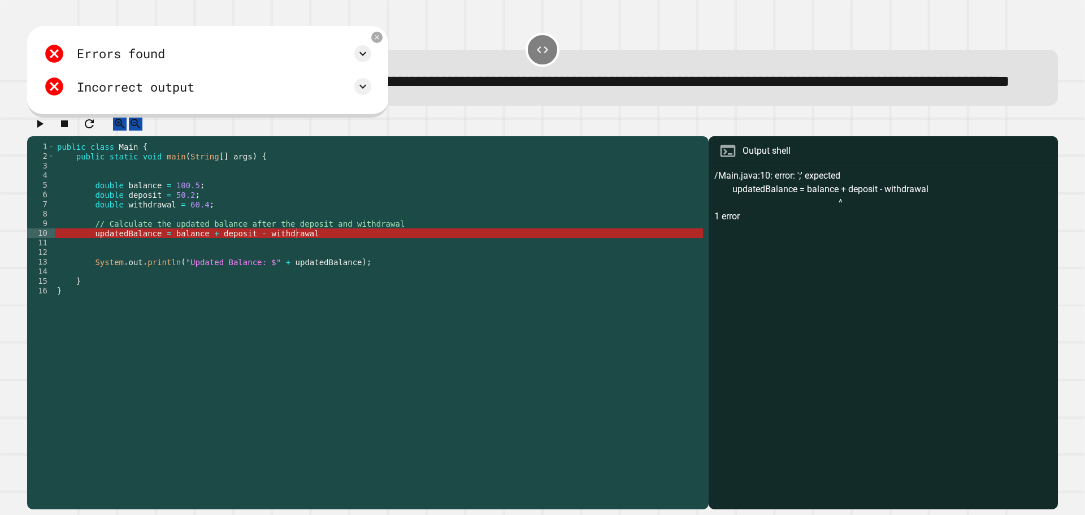
click at [154, 271] on div "public class Main { public static void main ( String [ ] args ) { double balanc…" at bounding box center [379, 300] width 648 height 317
click at [326, 268] on div "public class Main { public static void main ( String [ ] args ) { double balanc…" at bounding box center [379, 300] width 648 height 317
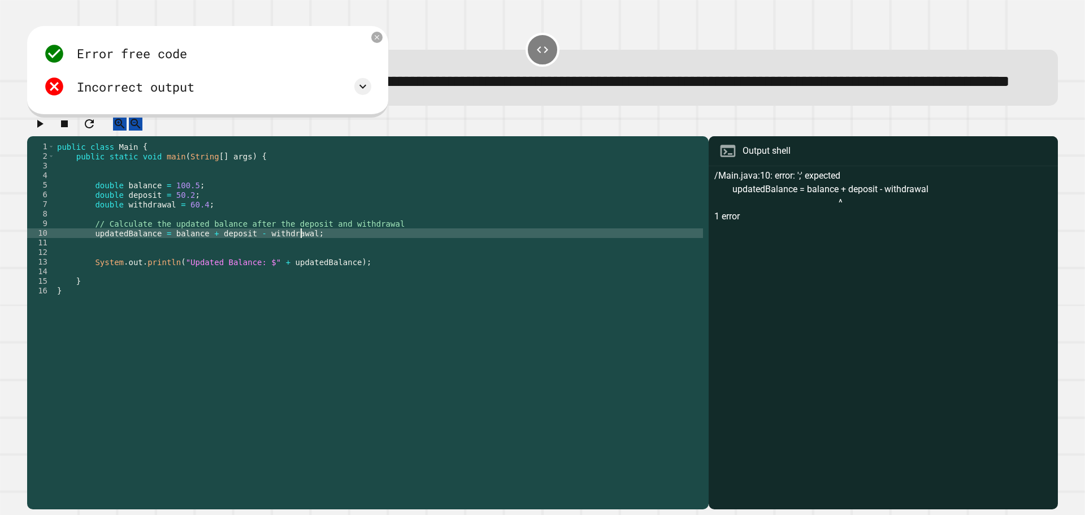
click at [41, 130] on icon "button" at bounding box center [40, 124] width 14 height 14
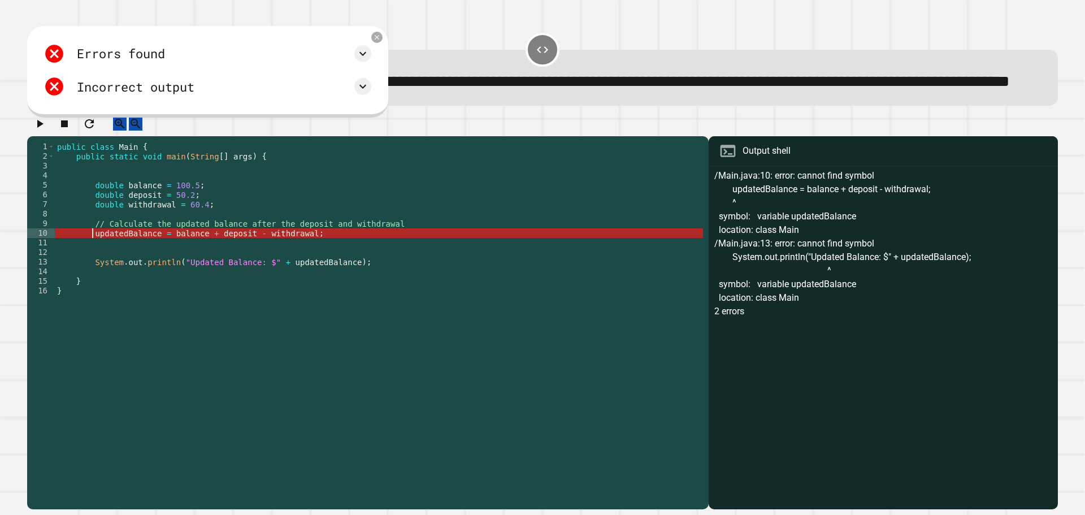
click at [92, 268] on div "public class Main { public static void main ( String [ ] args ) { double balanc…" at bounding box center [379, 300] width 648 height 317
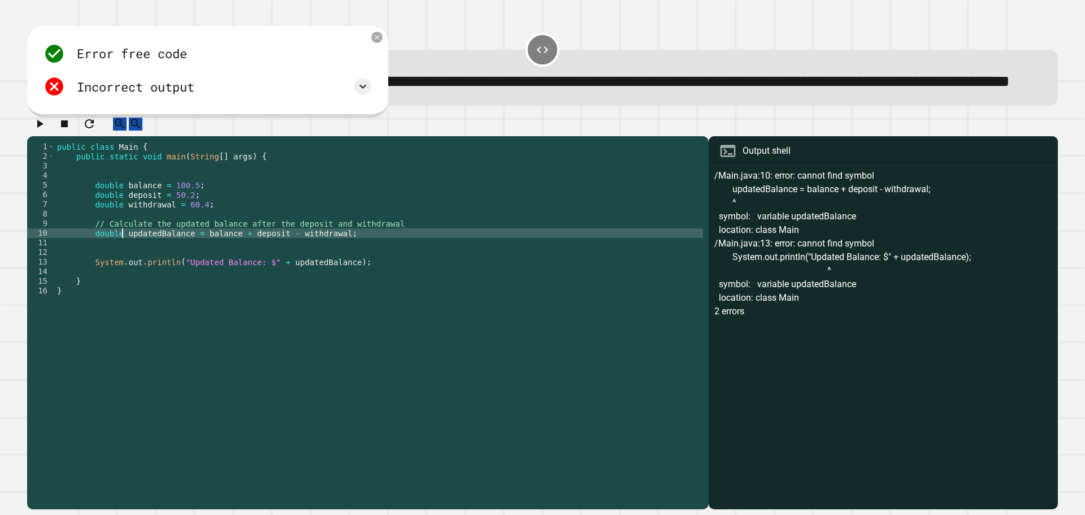
scroll to position [0, 5]
type textarea "**********"
click at [33, 130] on button "button" at bounding box center [40, 123] width 14 height 14
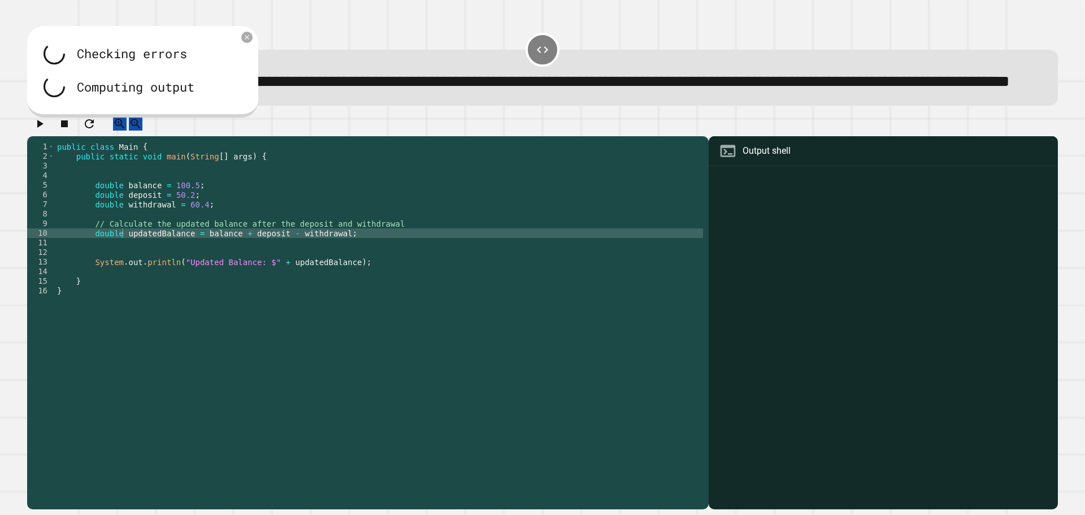
click at [41, 136] on div at bounding box center [542, 126] width 1030 height 20
